Goal: Information Seeking & Learning: Learn about a topic

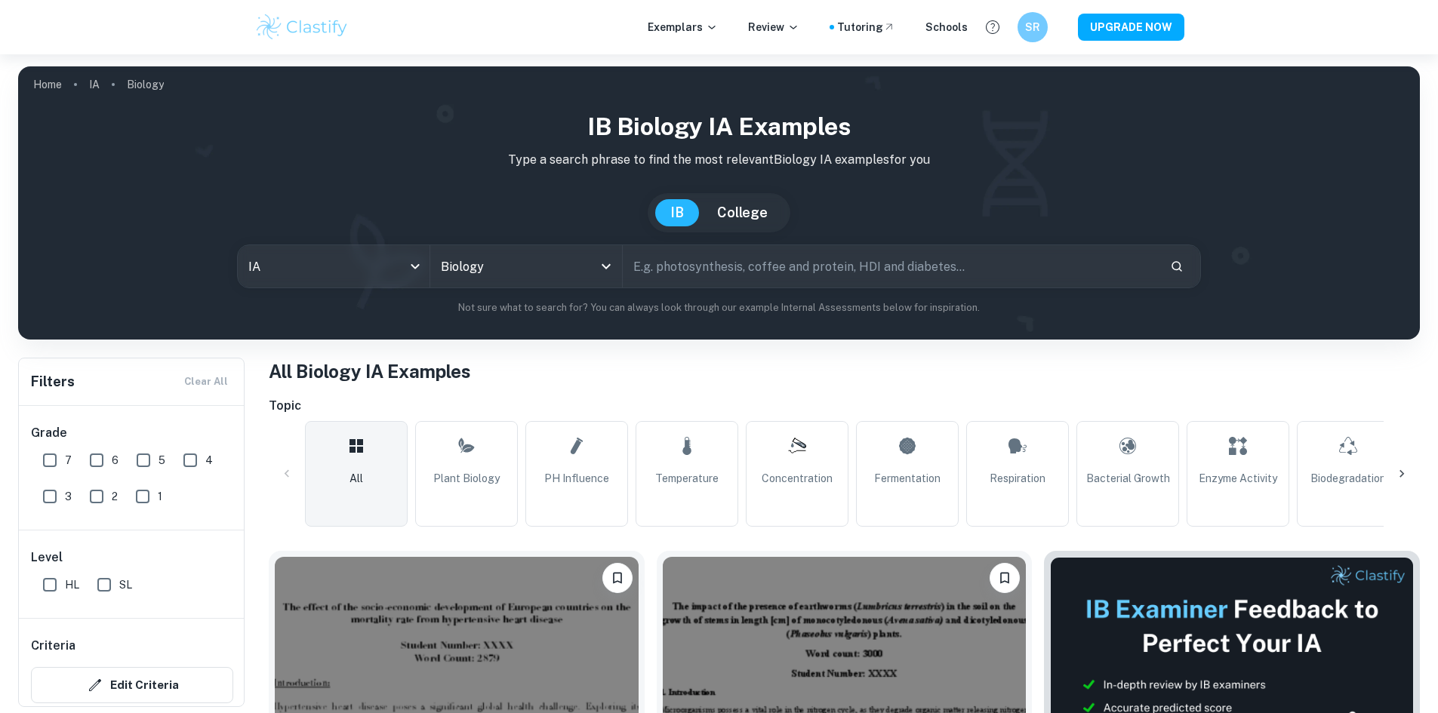
click at [774, 271] on input "text" at bounding box center [890, 266] width 535 height 42
type input "concentration of acid"
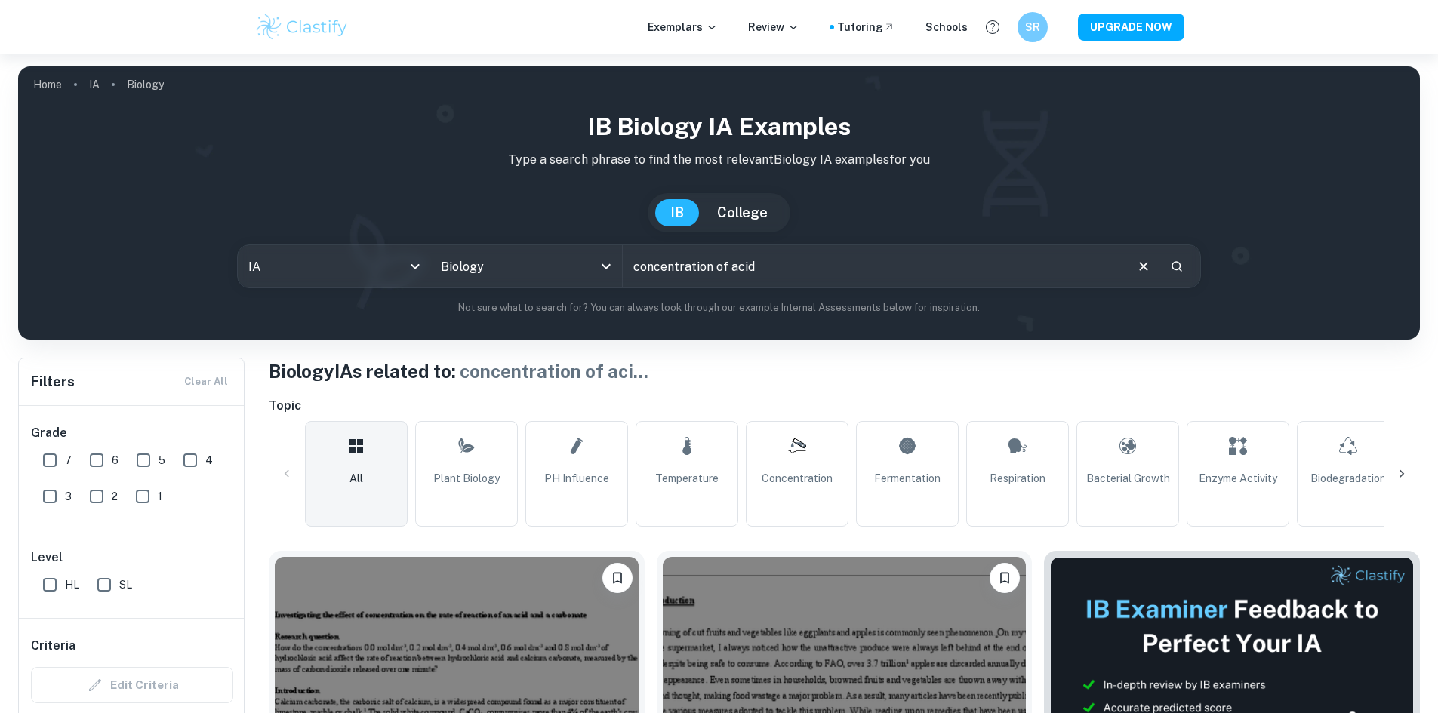
scroll to position [309, 0]
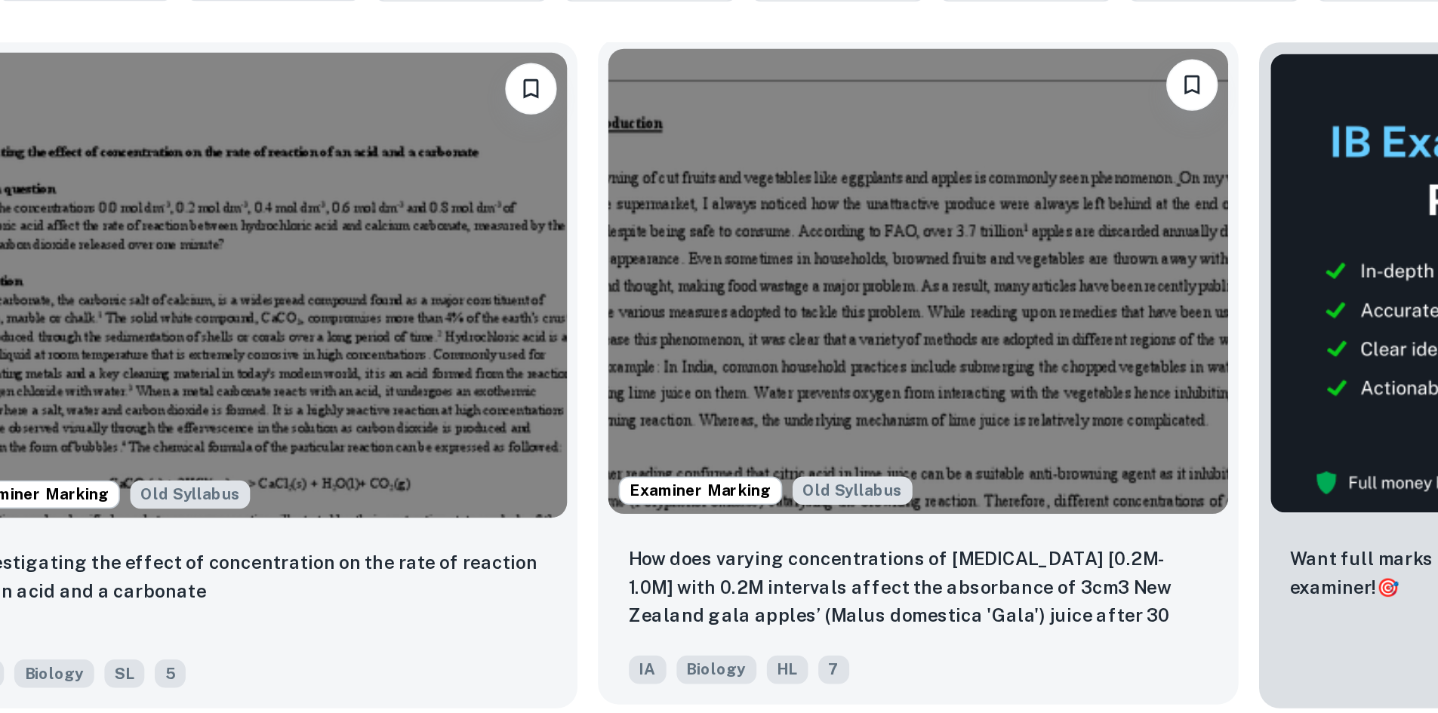
click at [764, 383] on img at bounding box center [845, 382] width 364 height 272
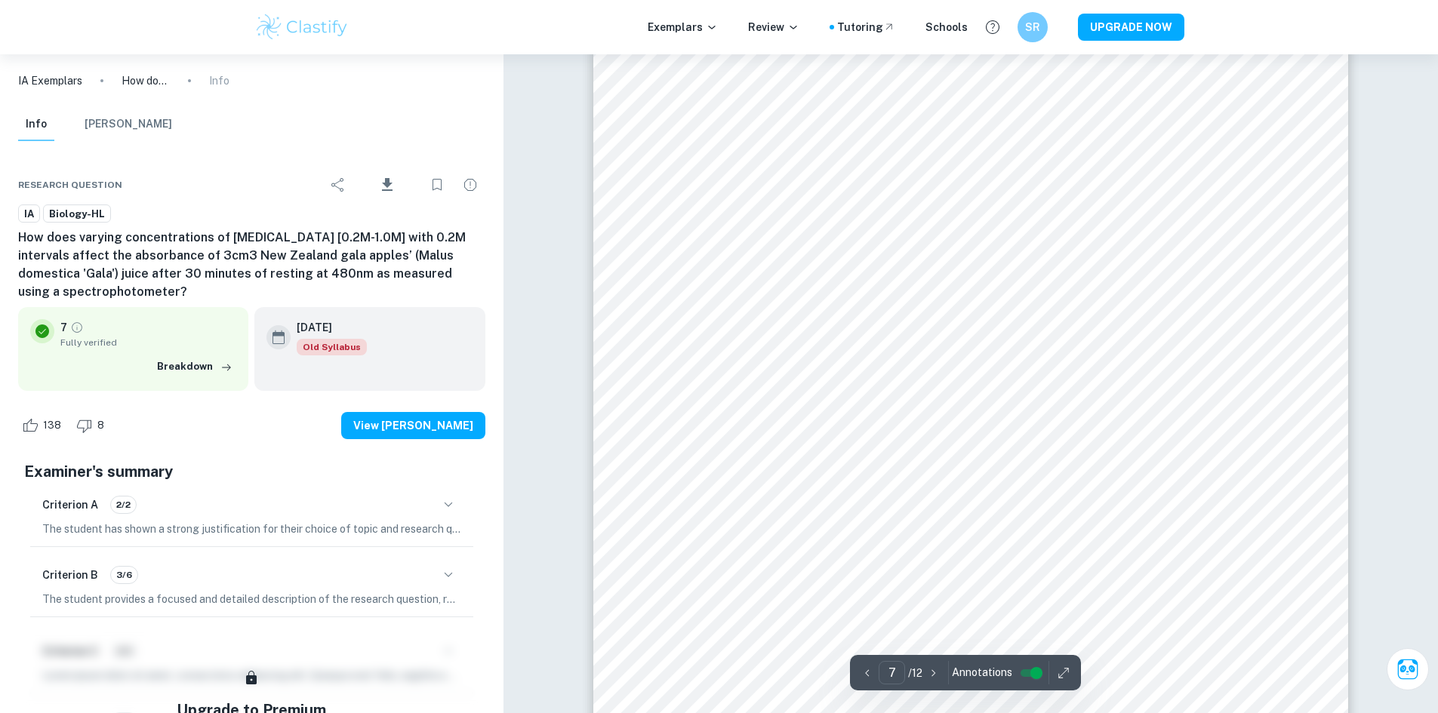
scroll to position [6996, 0]
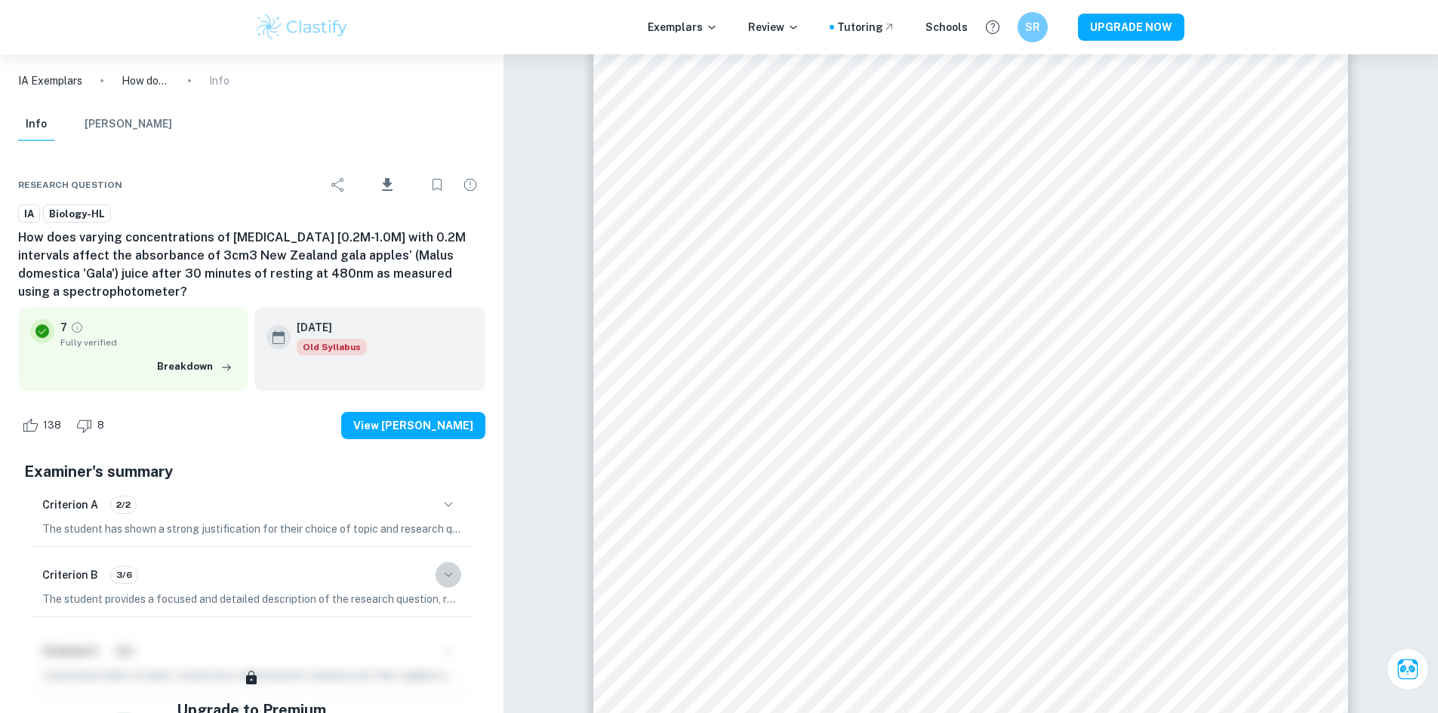
click at [445, 567] on icon "button" at bounding box center [448, 575] width 18 height 18
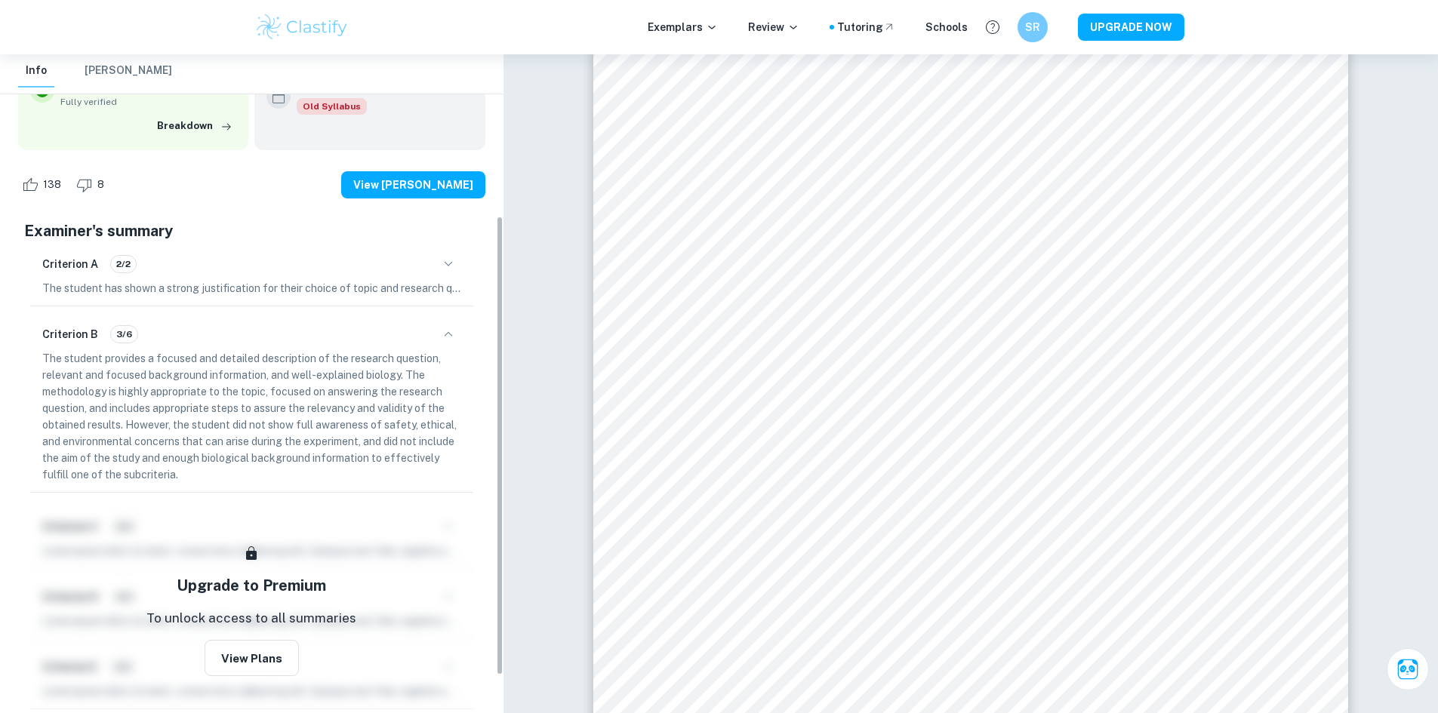
scroll to position [248, 0]
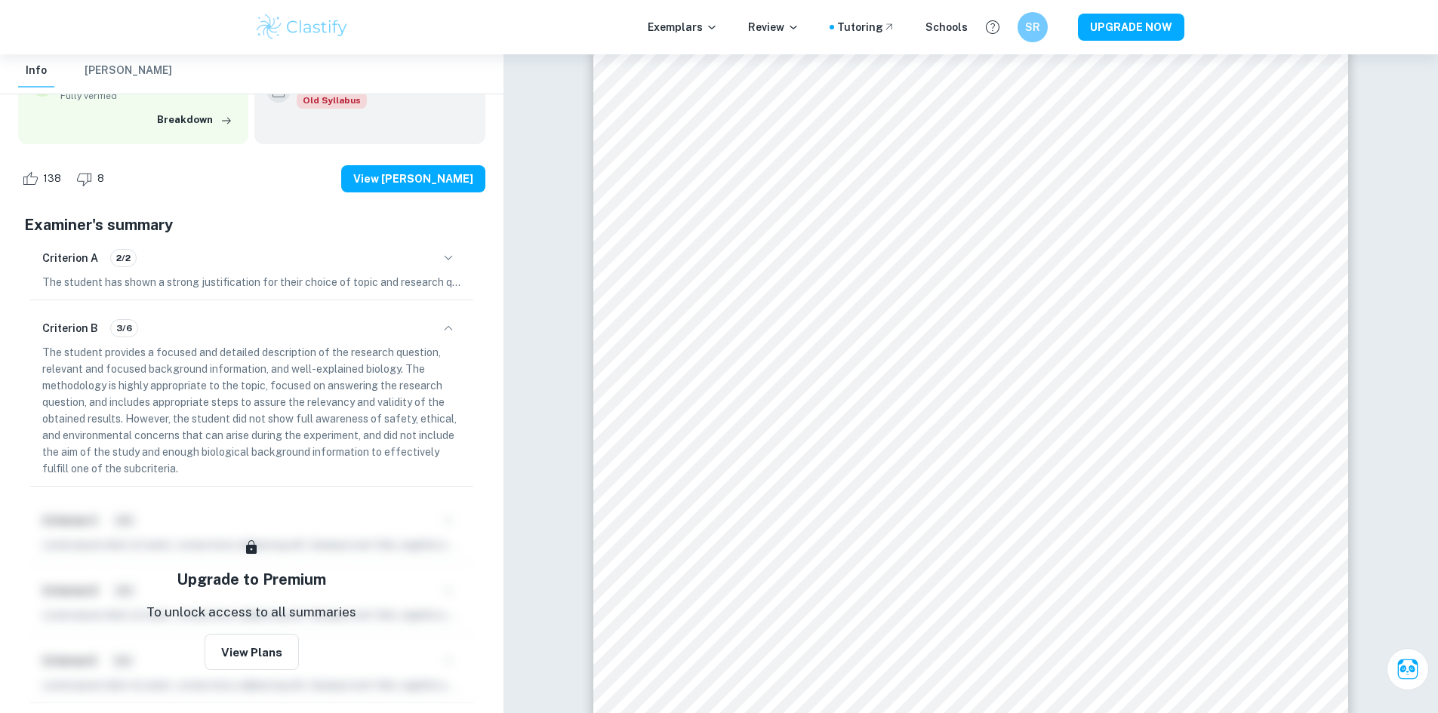
click at [35, 416] on div "Criterion B 3/6 The student provides a focused and detailed description of the …" at bounding box center [251, 396] width 443 height 180
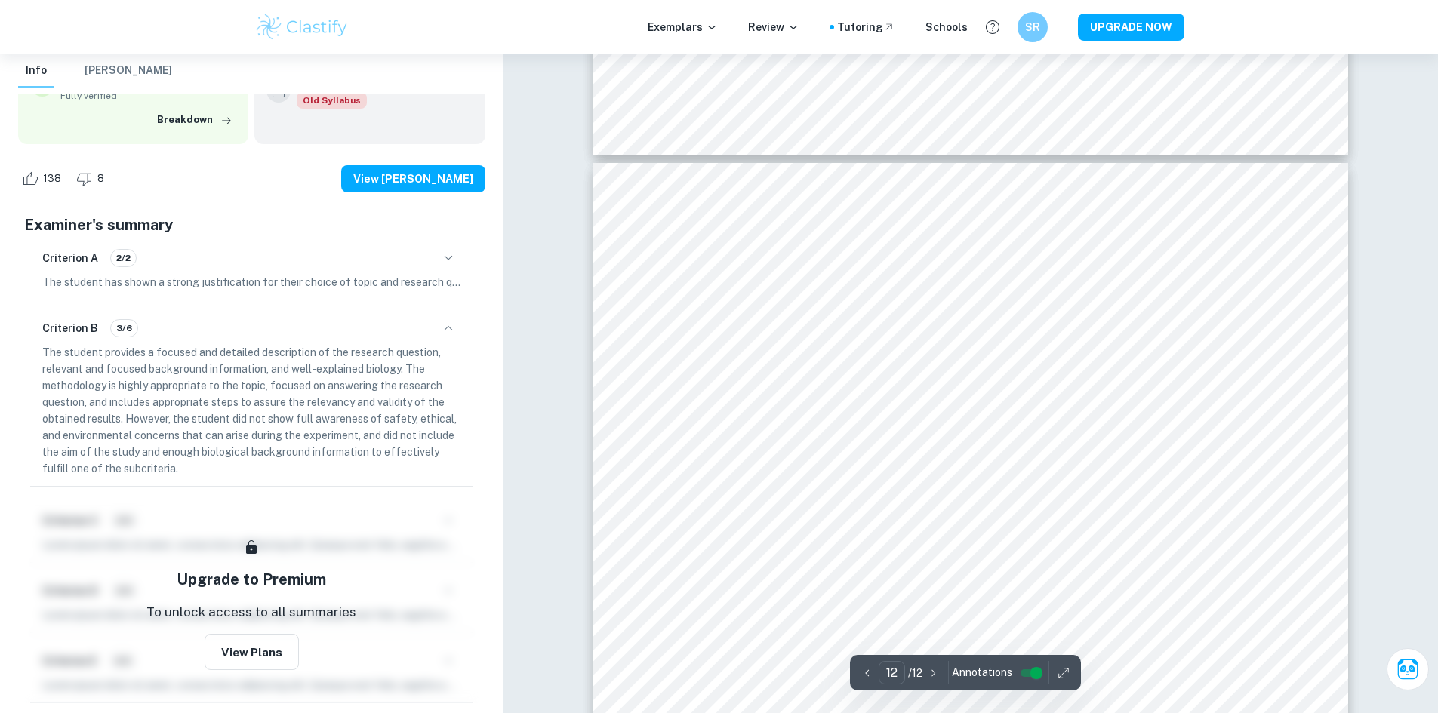
scroll to position [12119, 0]
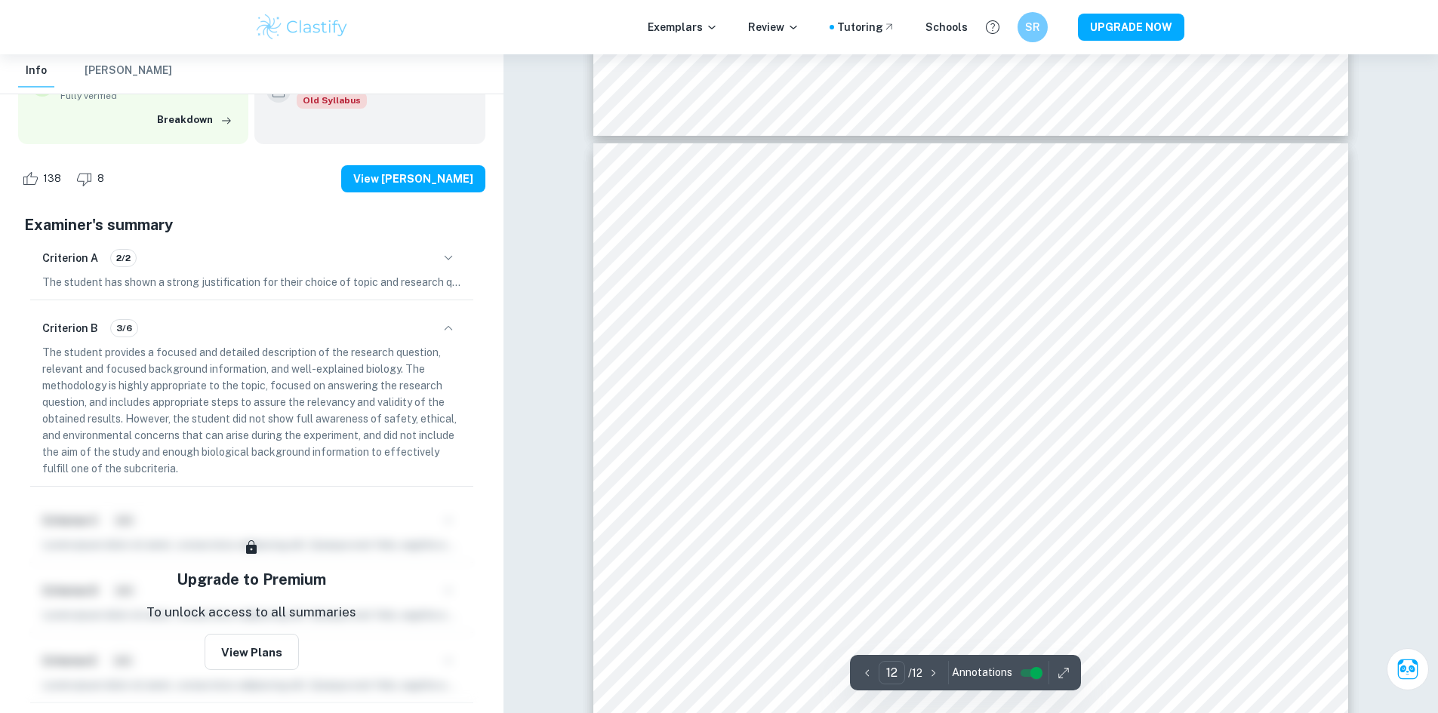
type input "11"
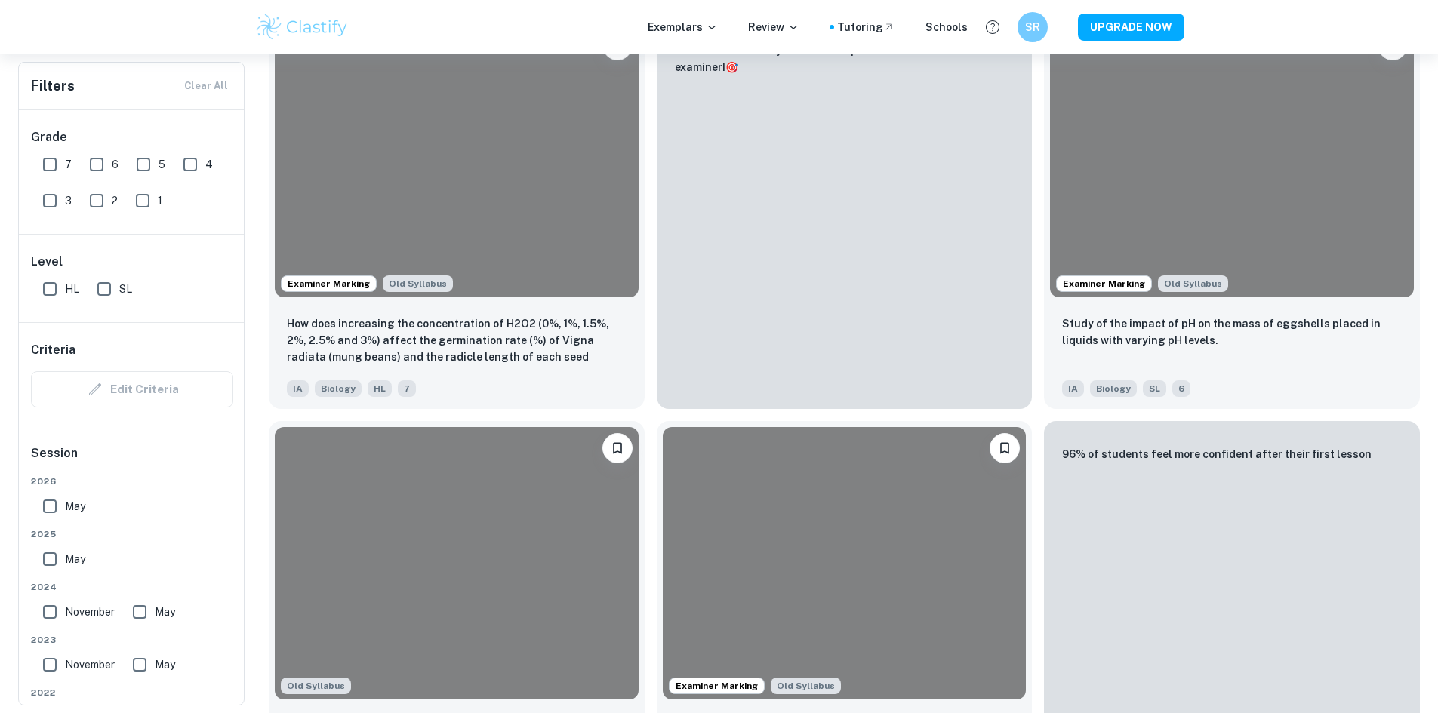
scroll to position [309, 0]
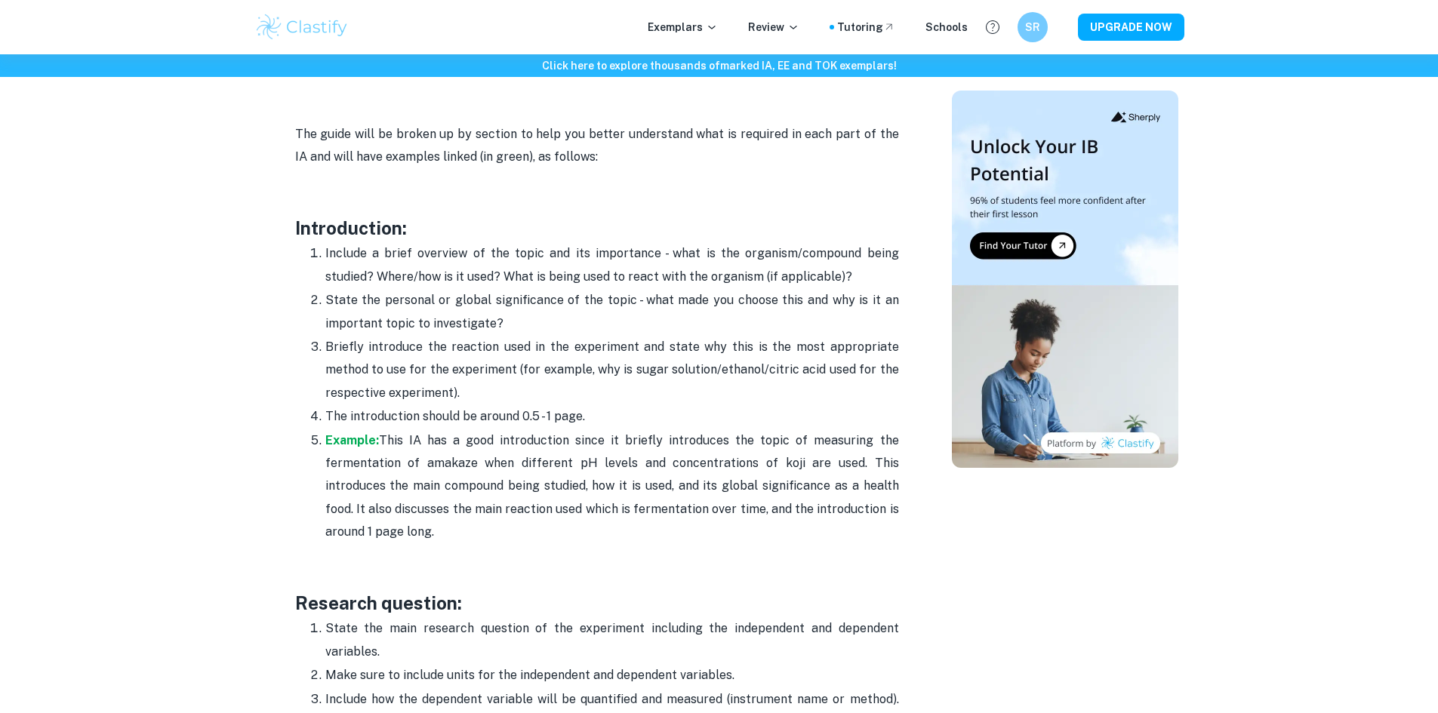
scroll to position [911, 0]
click at [359, 441] on strong "Example:" at bounding box center [352, 439] width 54 height 14
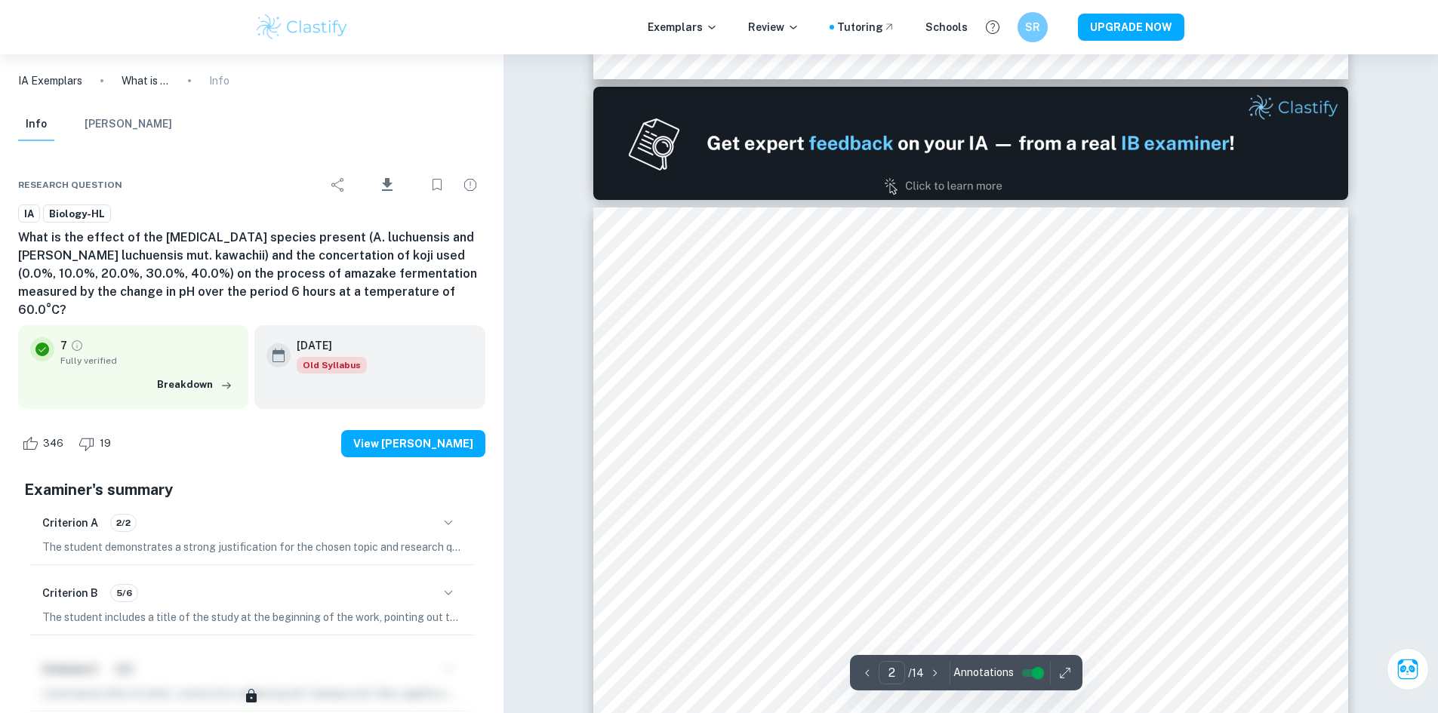
scroll to position [968, 0]
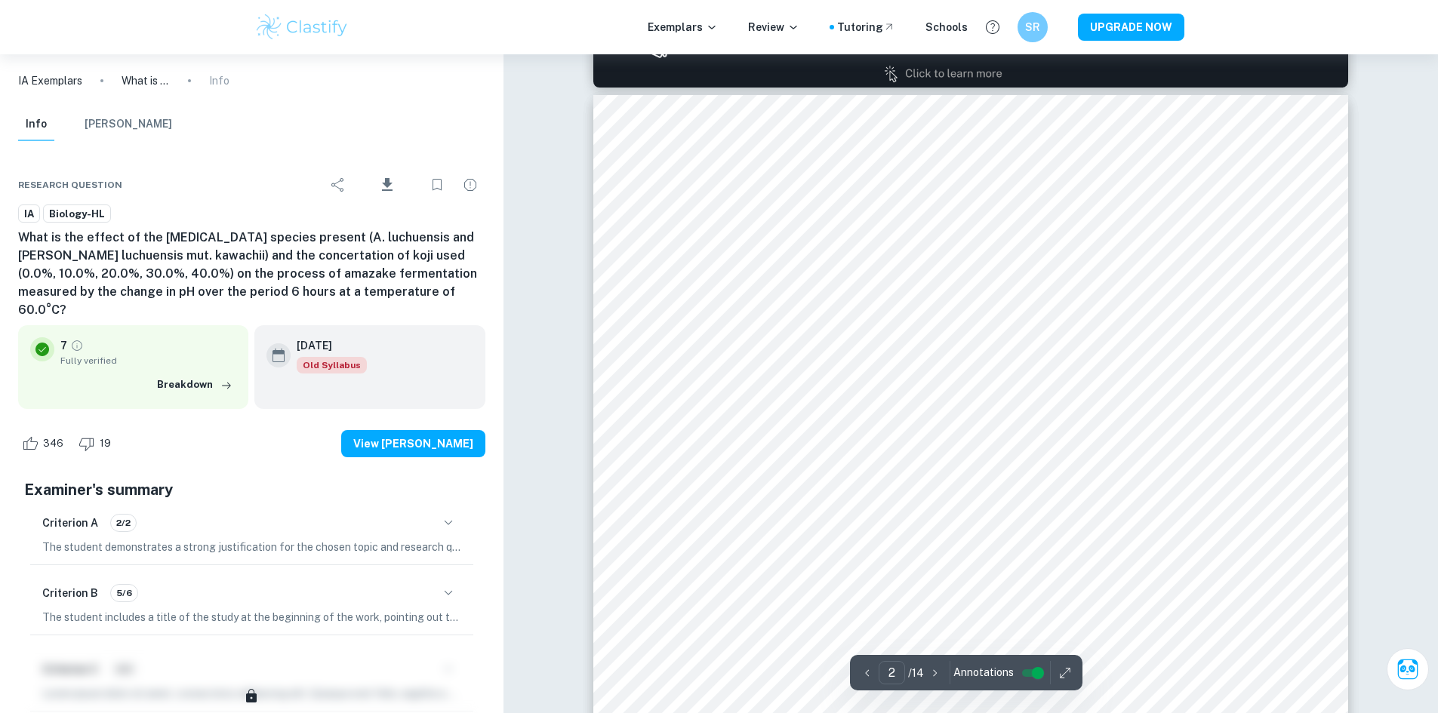
type input "1"
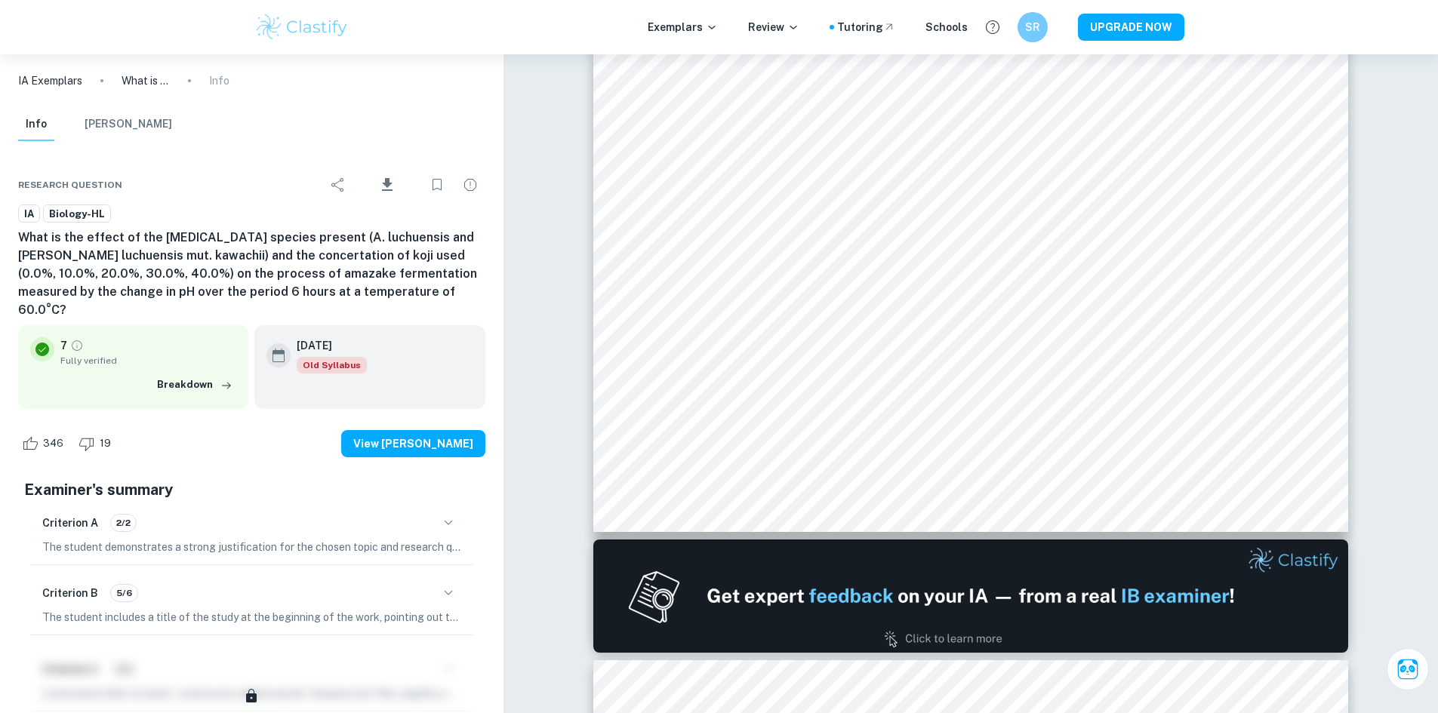
scroll to position [515, 0]
